Goal: Information Seeking & Learning: Learn about a topic

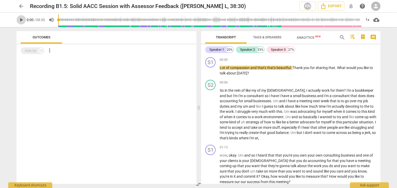
click at [20, 20] on span "play_arrow" at bounding box center [21, 20] width 6 height 6
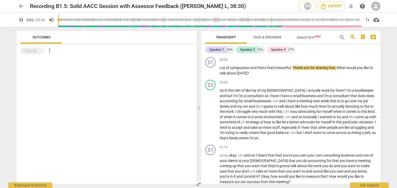
type input "3"
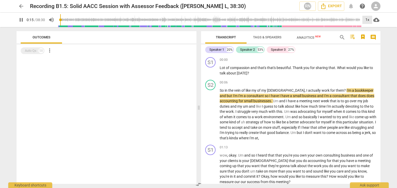
click at [367, 21] on div "1x" at bounding box center [367, 20] width 10 height 8
click at [371, 38] on li "1.25x" at bounding box center [370, 40] width 17 height 10
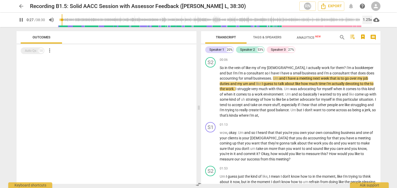
scroll to position [23, 0]
click at [366, 22] on div "1.25x" at bounding box center [367, 20] width 10 height 8
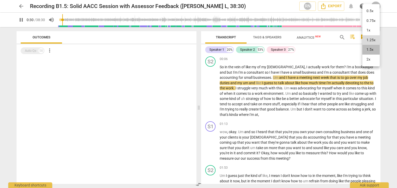
click at [371, 48] on li "1.5x" at bounding box center [370, 50] width 17 height 10
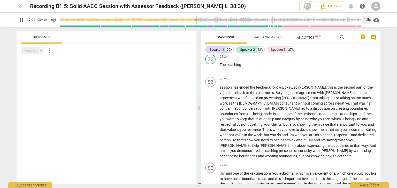
scroll to position [2530, 0]
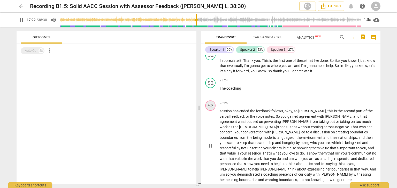
click at [208, 111] on div "S3" at bounding box center [210, 106] width 10 height 10
click at [225, 118] on p "session has ended the feedback follows , okay , so Debra , this is the second p…" at bounding box center [297, 146] width 156 height 74
click at [214, 108] on div "S3" at bounding box center [210, 106] width 10 height 10
click at [222, 106] on span "28:25" at bounding box center [223, 103] width 8 height 4
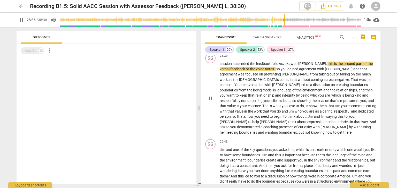
scroll to position [2578, 0]
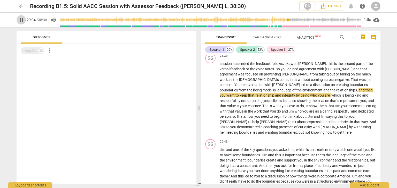
click at [21, 18] on span "pause" at bounding box center [21, 20] width 6 height 6
click at [17, 15] on button "play_arrow" at bounding box center [21, 19] width 9 height 9
click at [17, 15] on button "pause" at bounding box center [21, 19] width 9 height 9
type input "1745"
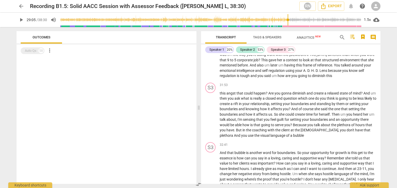
scroll to position [2771, 0]
